Goal: Communication & Community: Share content

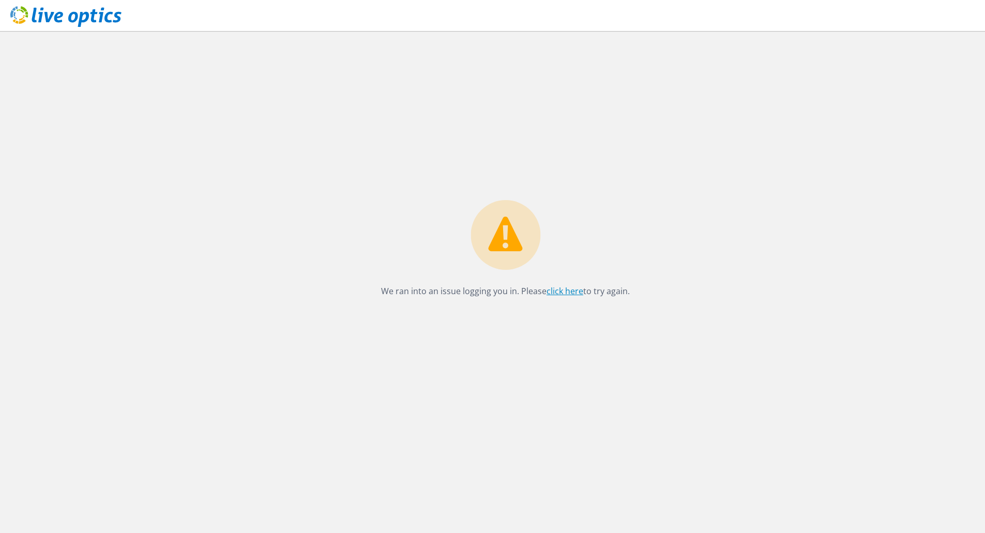
click at [577, 289] on link "click here" at bounding box center [564, 290] width 37 height 11
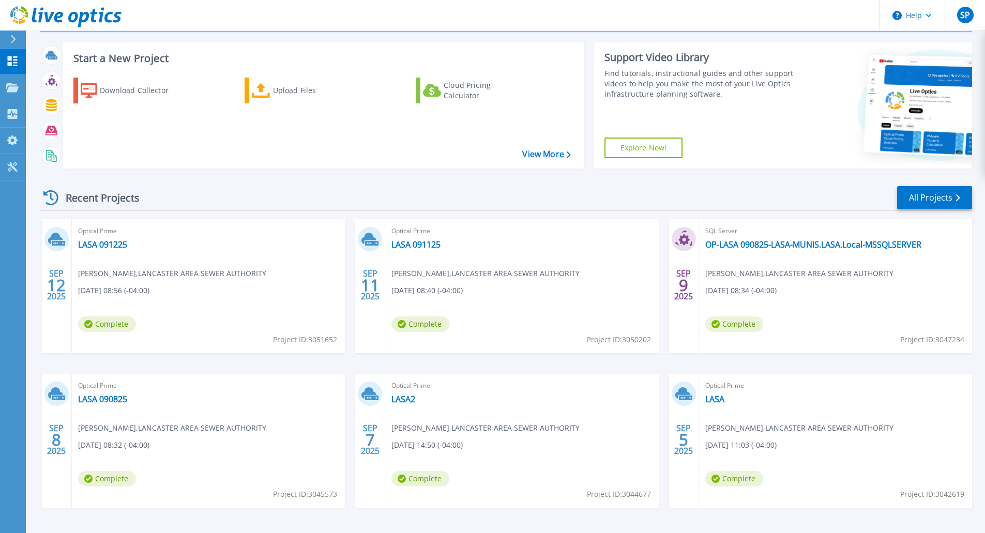
scroll to position [52, 0]
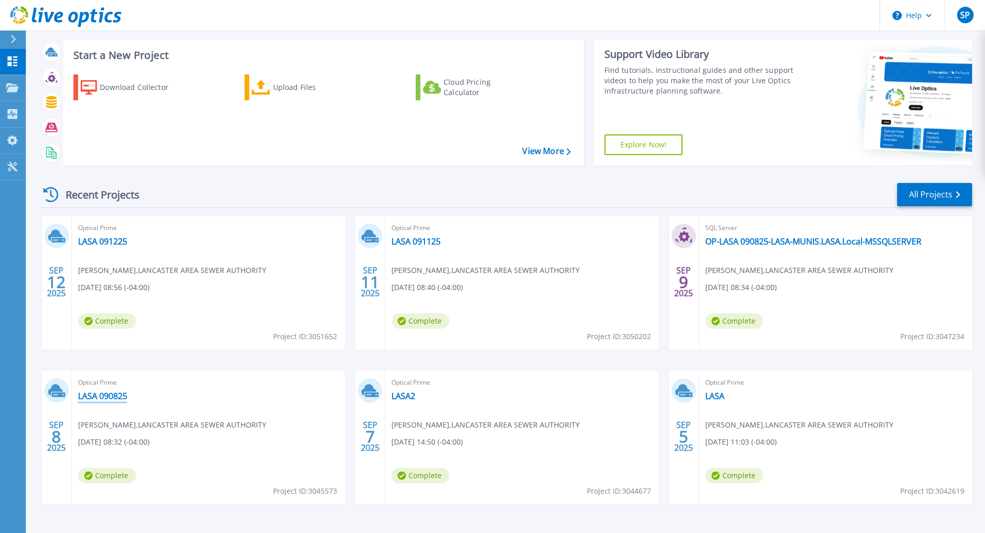
click at [99, 395] on link "LASA 090825" at bounding box center [102, 396] width 49 height 10
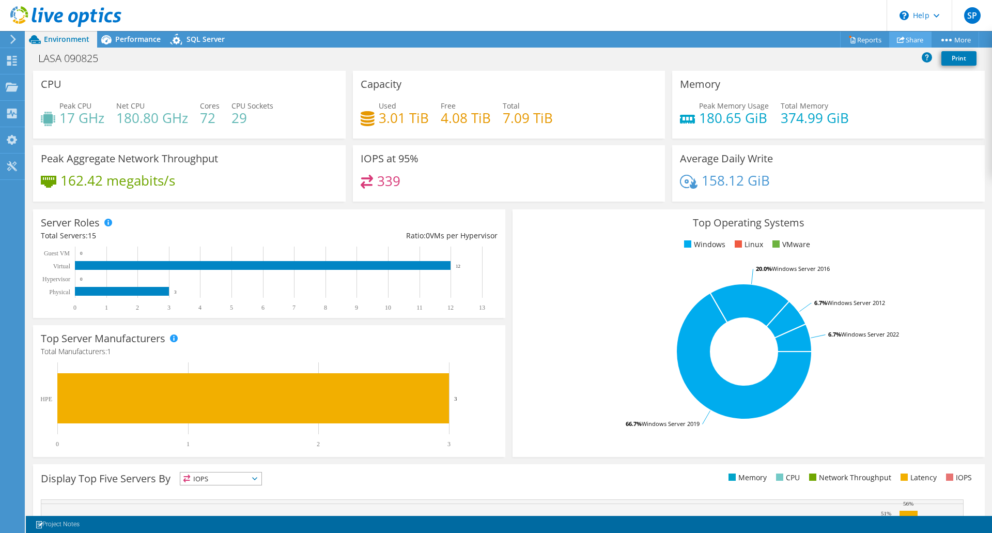
click at [907, 40] on link "Share" at bounding box center [911, 40] width 42 height 16
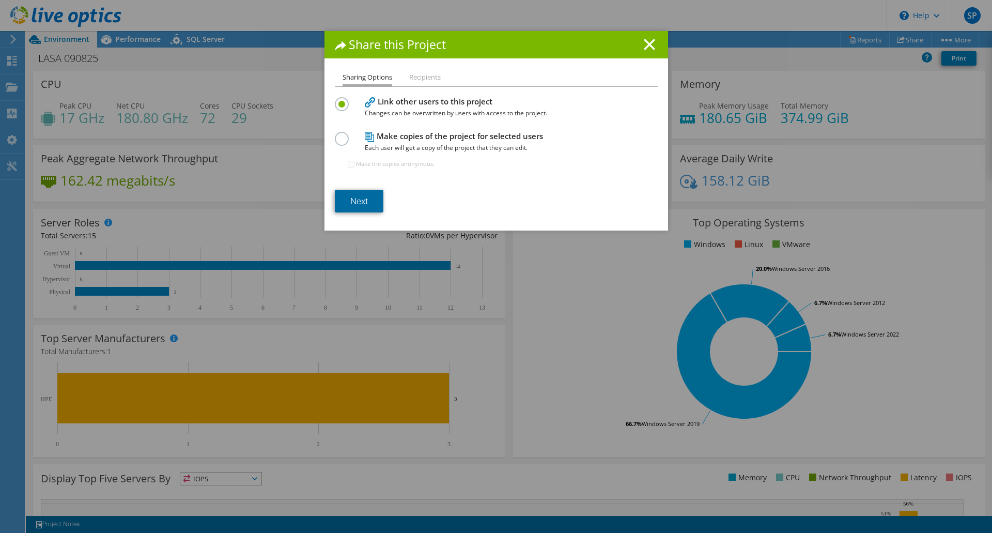
click at [347, 203] on link "Next" at bounding box center [359, 201] width 49 height 23
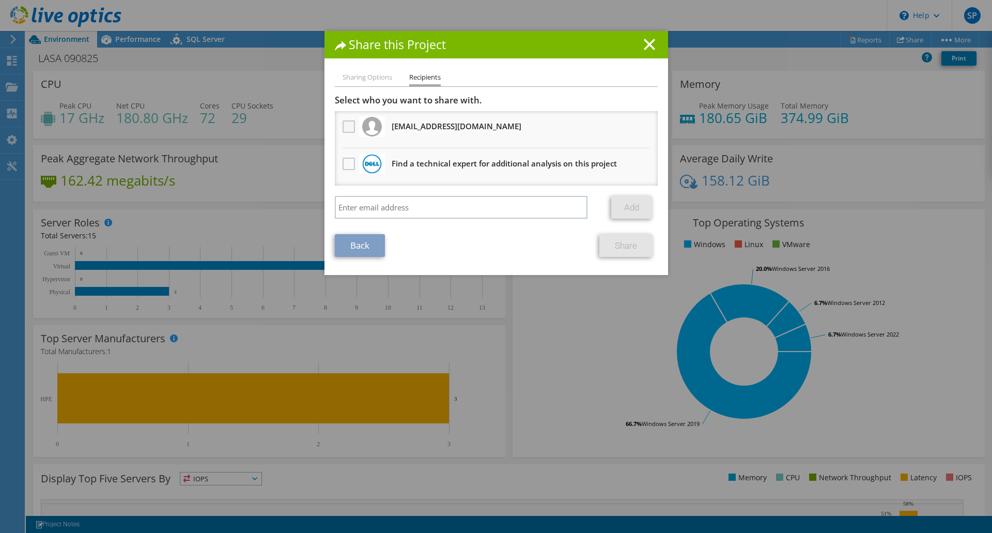
click at [343, 121] on label at bounding box center [350, 126] width 15 height 12
click at [0, 0] on input "checkbox" at bounding box center [0, 0] width 0 height 0
click at [610, 240] on link "Share" at bounding box center [626, 245] width 53 height 23
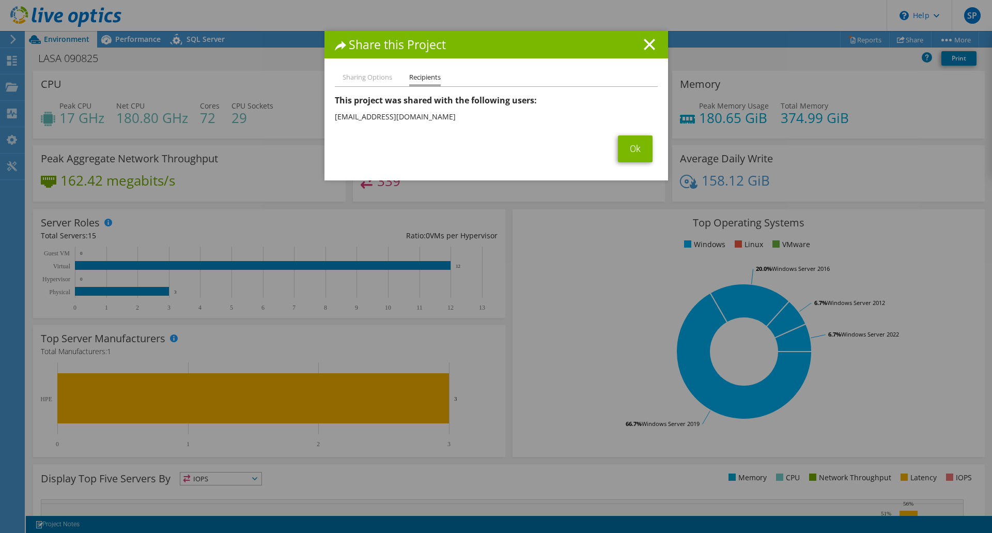
click at [651, 146] on span "Ok" at bounding box center [635, 148] width 45 height 27
click at [634, 144] on link "Ok" at bounding box center [635, 148] width 35 height 27
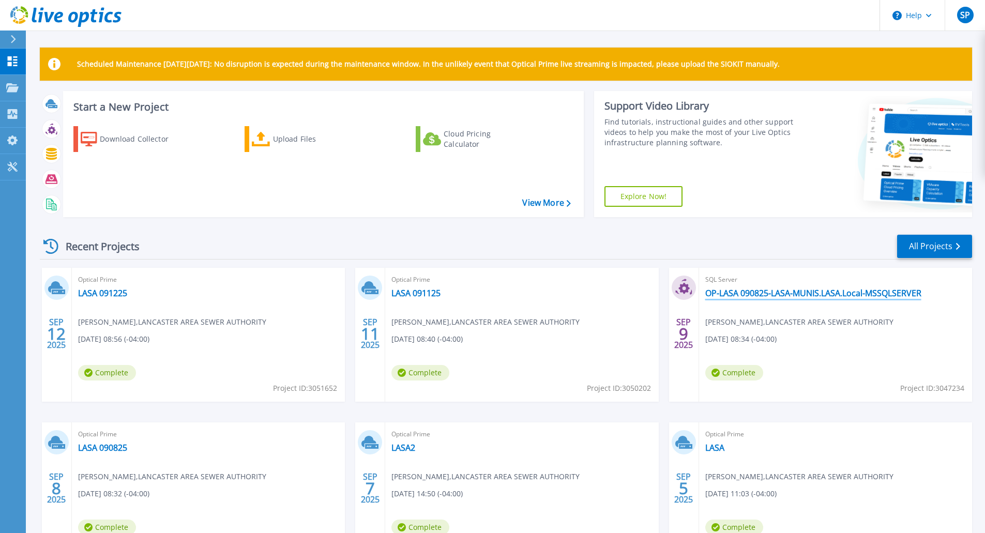
click at [740, 293] on link "OP-LASA 090825-LASA-MUNIS.LASA.Local-MSSQLSERVER" at bounding box center [813, 293] width 216 height 10
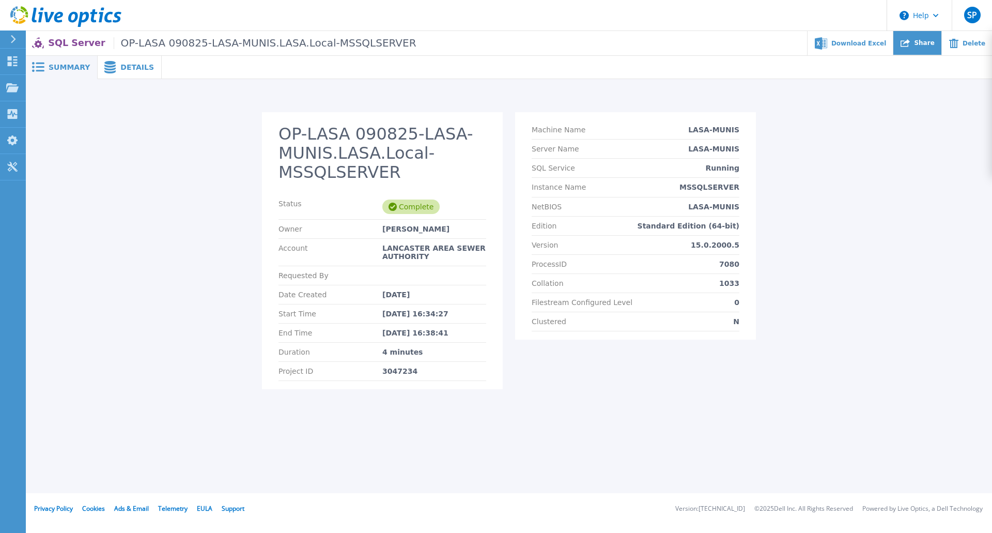
click at [910, 47] on icon at bounding box center [905, 43] width 9 height 8
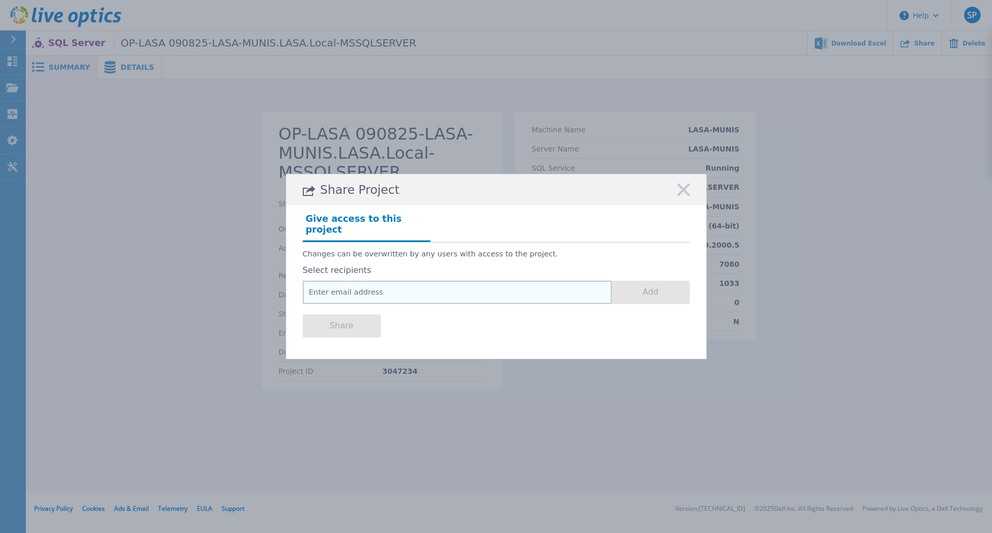
click at [321, 284] on input "email" at bounding box center [457, 292] width 309 height 23
click at [327, 281] on input "email" at bounding box center [457, 292] width 309 height 23
click at [334, 285] on input "email" at bounding box center [457, 292] width 309 height 23
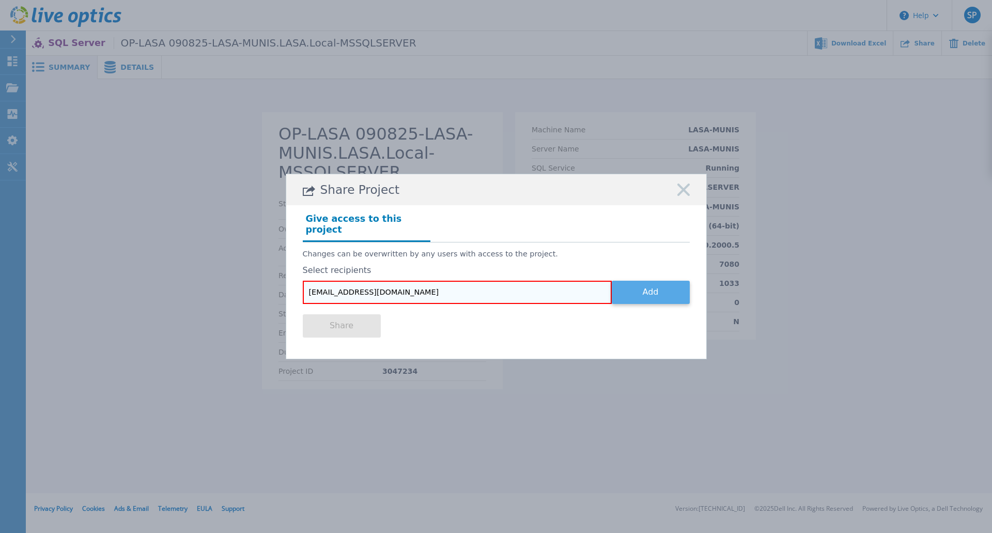
type input "[EMAIL_ADDRESS][DOMAIN_NAME]"
click at [677, 281] on button "Add" at bounding box center [651, 292] width 78 height 23
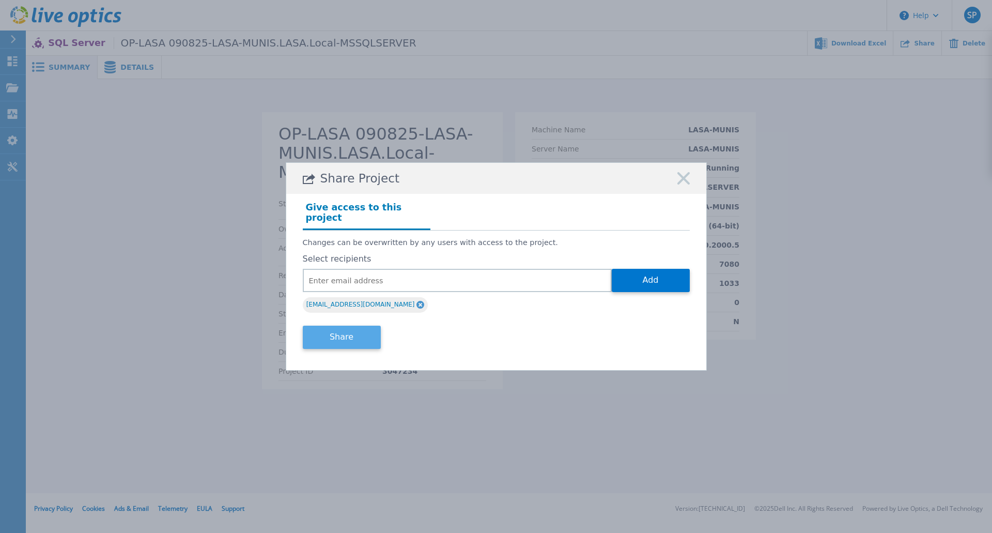
click at [344, 335] on button "Share" at bounding box center [342, 337] width 78 height 23
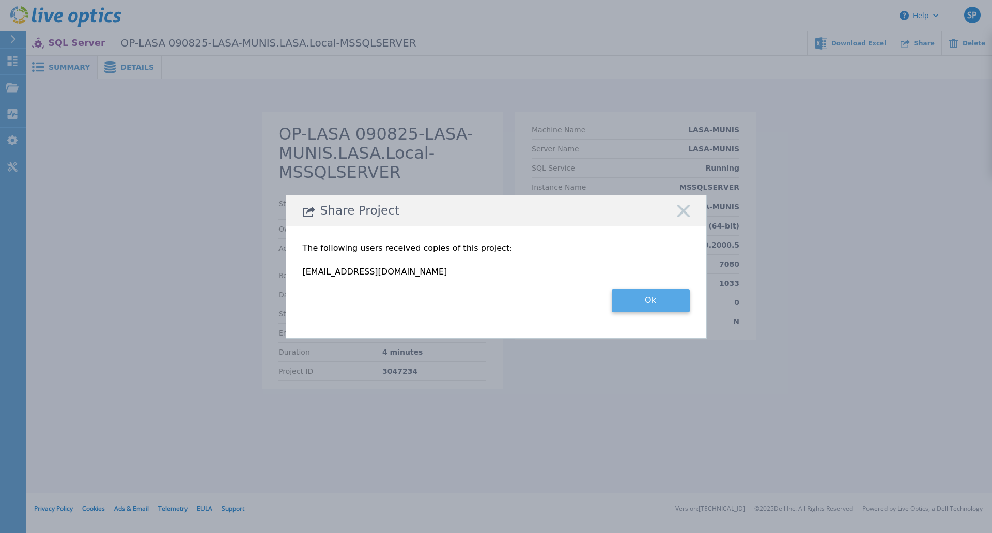
click at [633, 300] on button "Ok" at bounding box center [651, 300] width 78 height 23
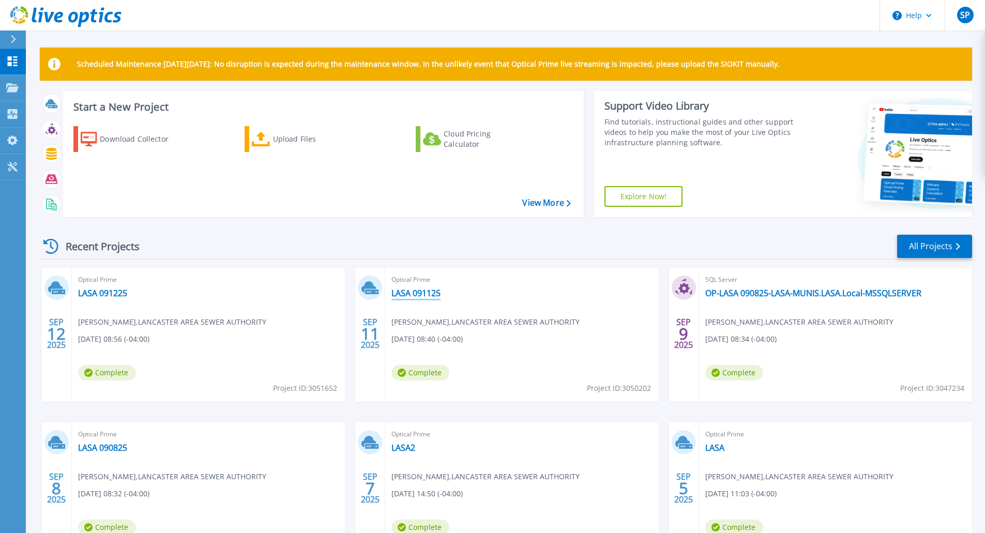
click at [428, 292] on link "LASA 091125" at bounding box center [415, 293] width 49 height 10
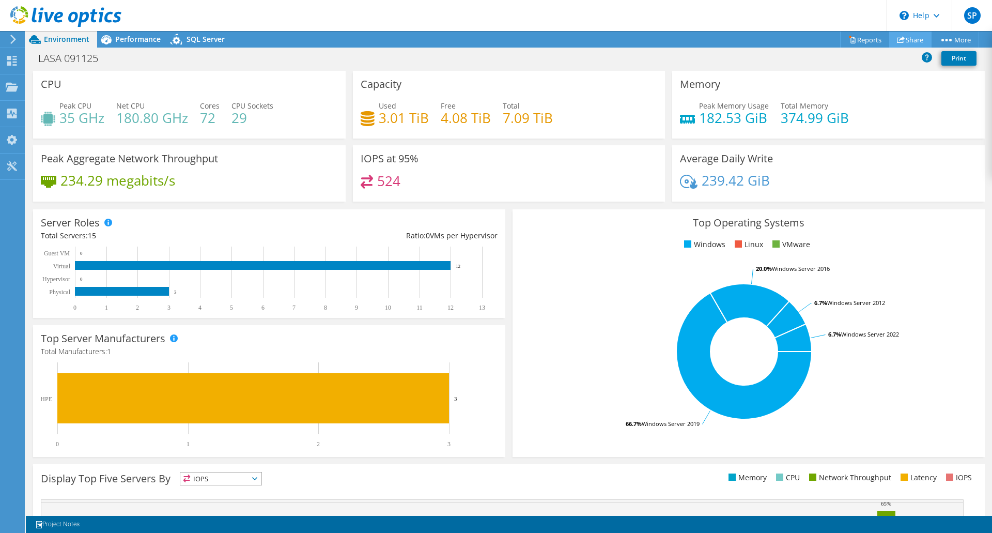
click at [913, 37] on link "Share" at bounding box center [911, 40] width 42 height 16
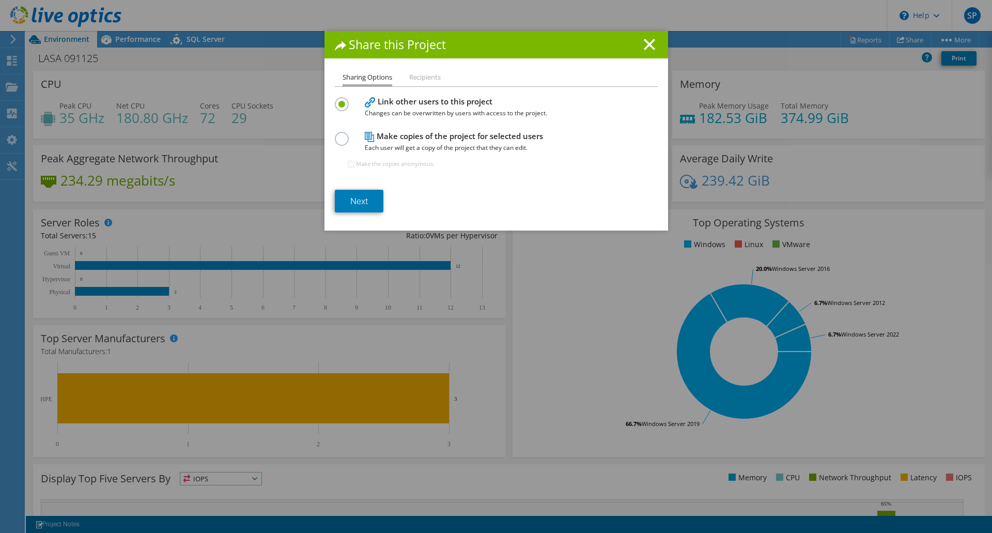
click at [347, 186] on section "Link other users to this project Changes can be overwritten by users with acces…" at bounding box center [496, 154] width 323 height 118
click at [351, 192] on link "Next" at bounding box center [359, 201] width 49 height 23
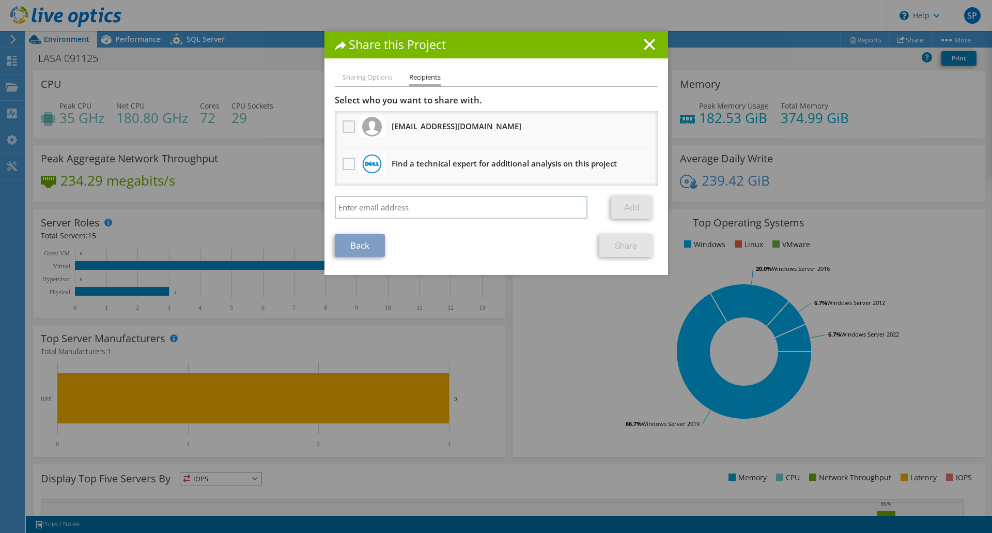
click at [344, 128] on label at bounding box center [350, 126] width 15 height 12
click at [0, 0] on input "checkbox" at bounding box center [0, 0] width 0 height 0
click at [610, 244] on link "Share" at bounding box center [626, 245] width 53 height 23
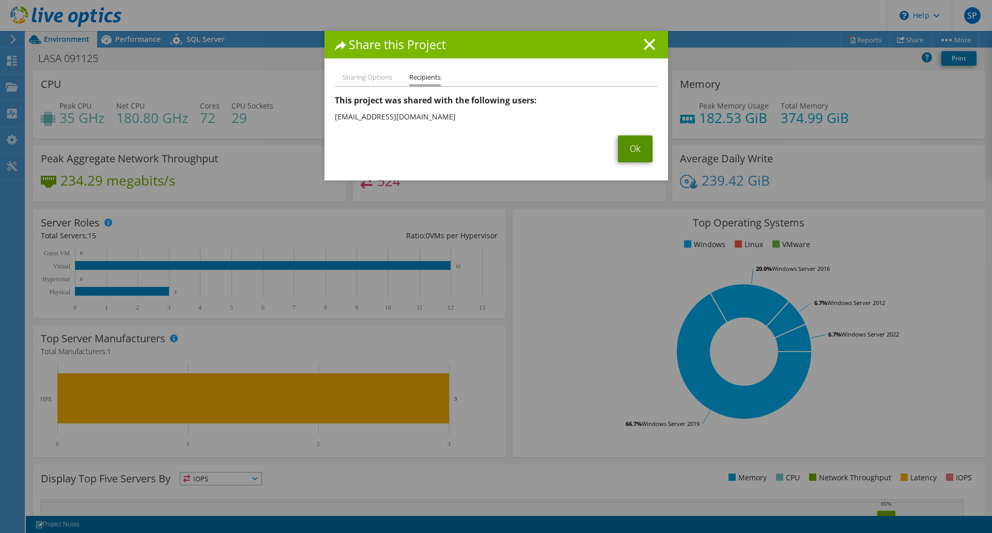
click at [618, 147] on link "Ok" at bounding box center [635, 148] width 35 height 27
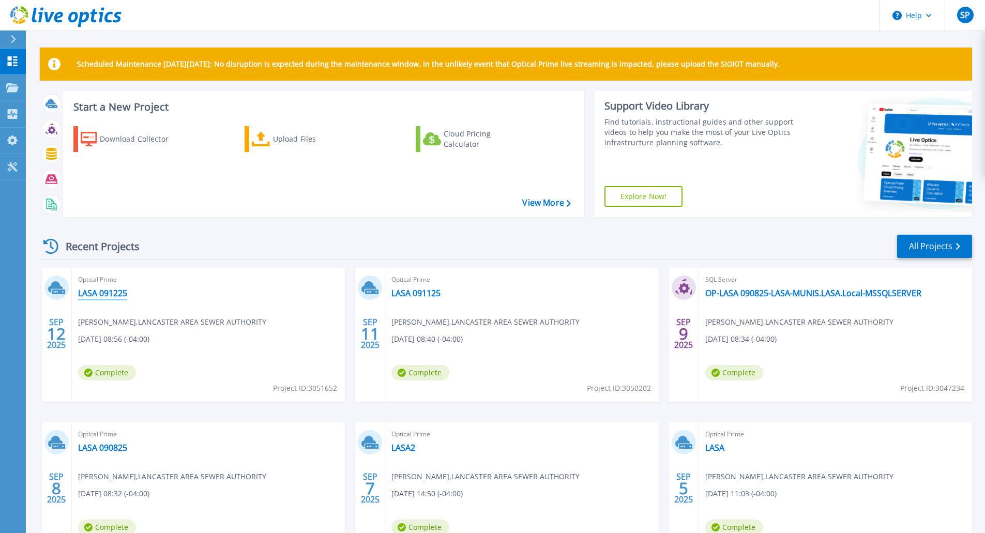
click at [104, 290] on link "LASA 091225" at bounding box center [102, 293] width 49 height 10
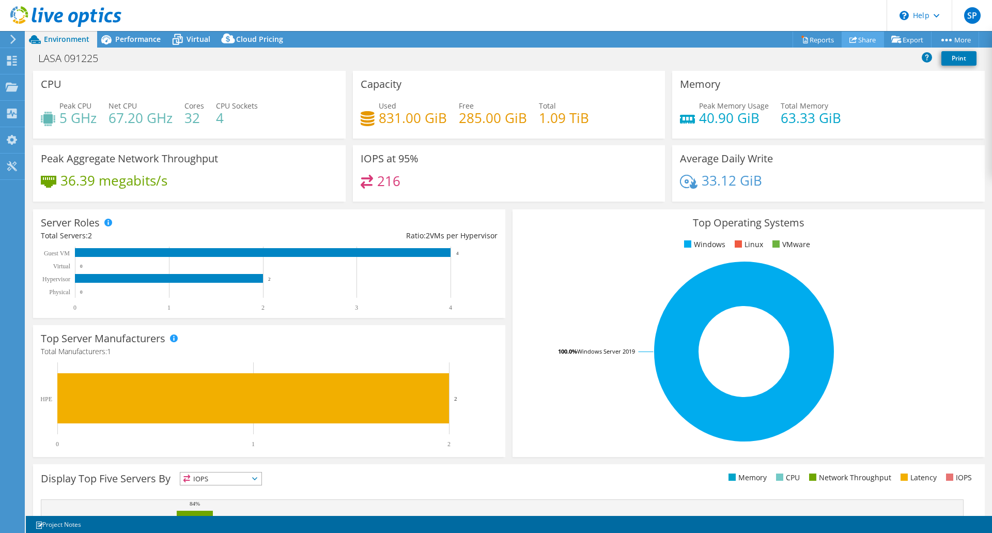
click at [850, 39] on use at bounding box center [854, 39] width 8 height 7
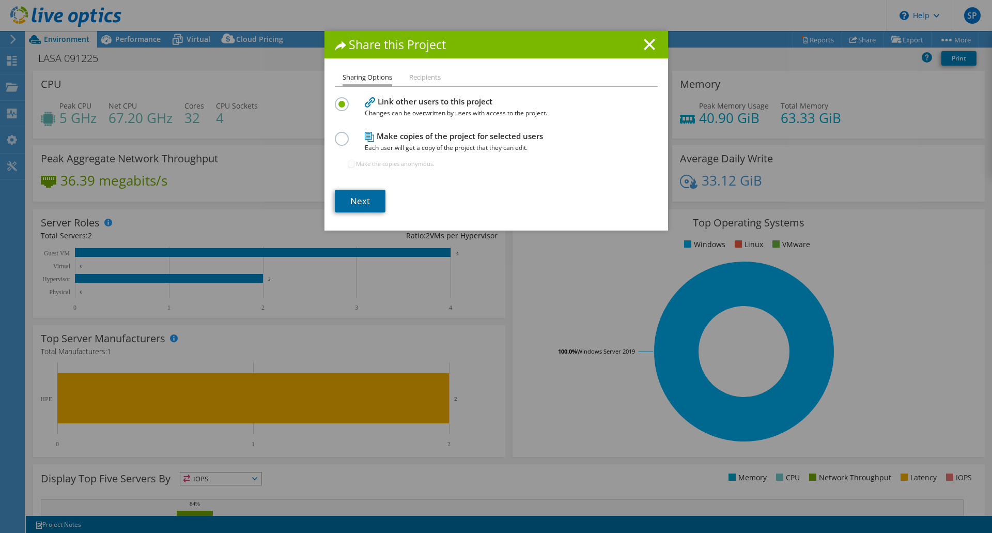
click at [355, 206] on link "Next" at bounding box center [360, 201] width 51 height 23
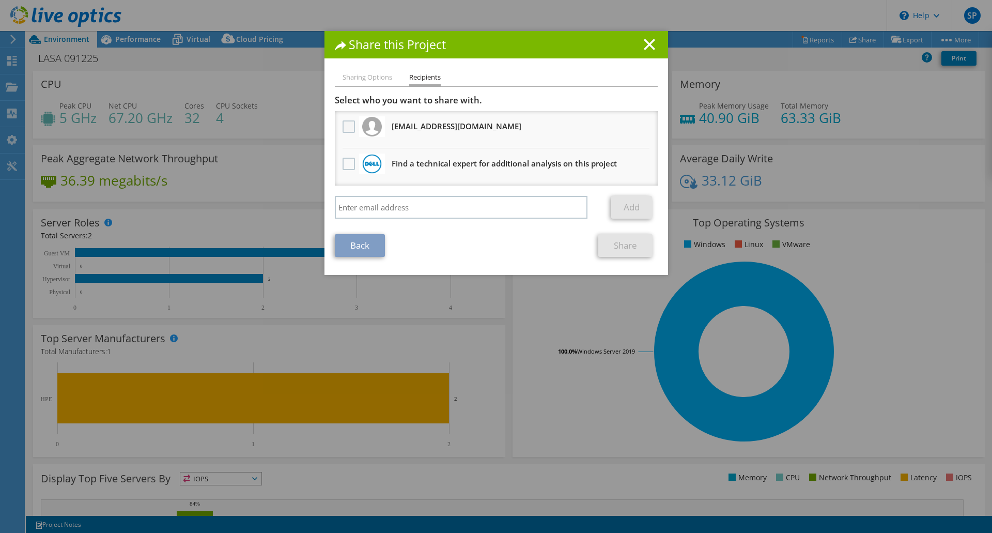
click at [343, 127] on label at bounding box center [350, 126] width 15 height 12
click at [0, 0] on input "checkbox" at bounding box center [0, 0] width 0 height 0
click at [607, 255] on link "Share" at bounding box center [626, 245] width 54 height 23
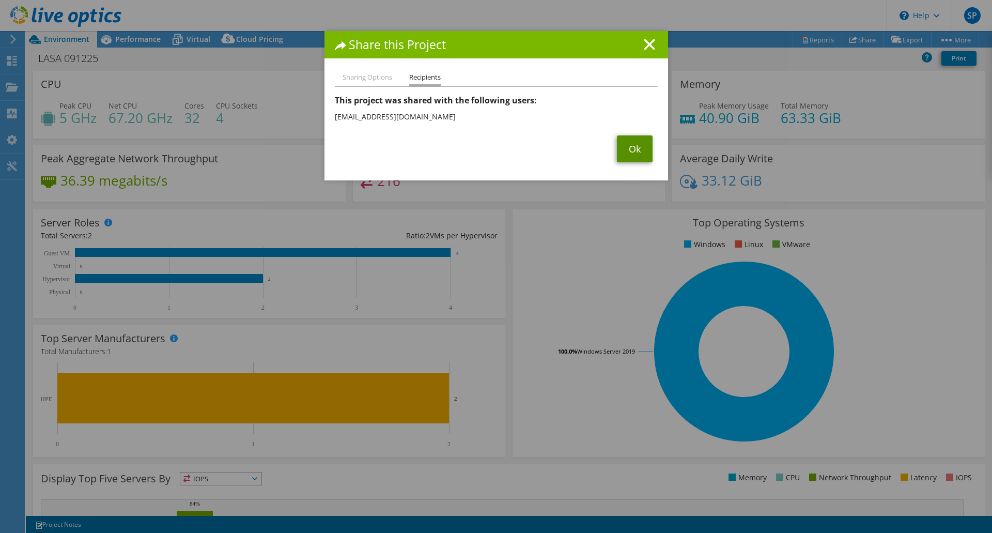
click at [617, 147] on link "Ok" at bounding box center [635, 148] width 36 height 27
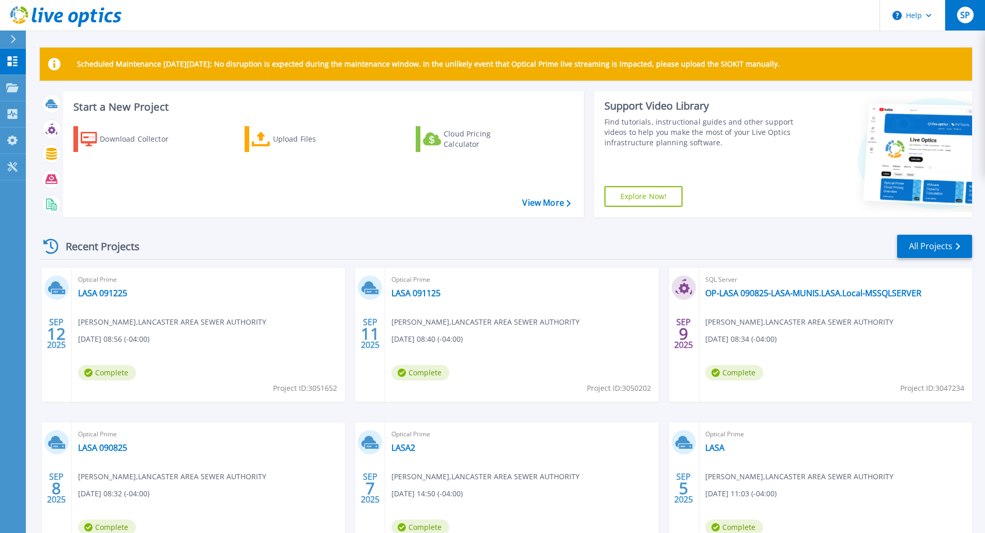
click at [966, 11] on span "SP" at bounding box center [965, 15] width 10 height 8
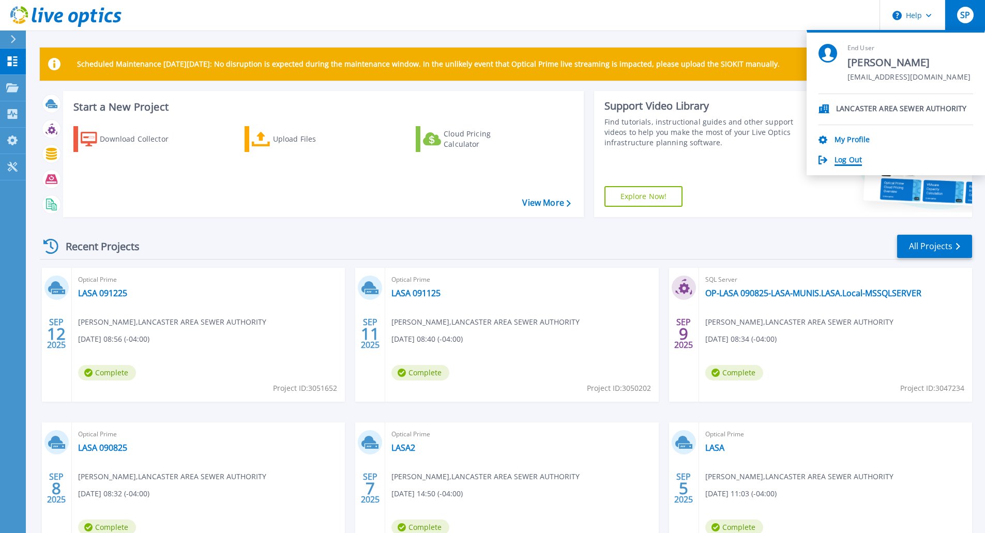
click at [840, 156] on link "Log Out" at bounding box center [847, 161] width 27 height 10
